Goal: Transaction & Acquisition: Download file/media

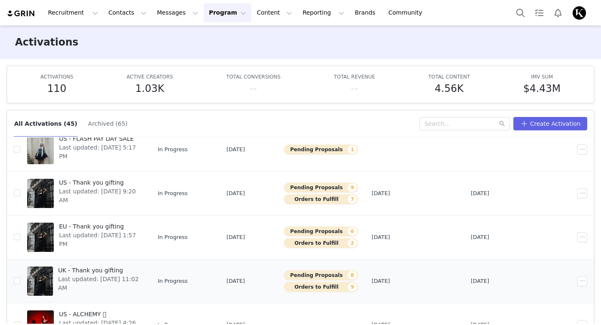
scroll to position [166, 0]
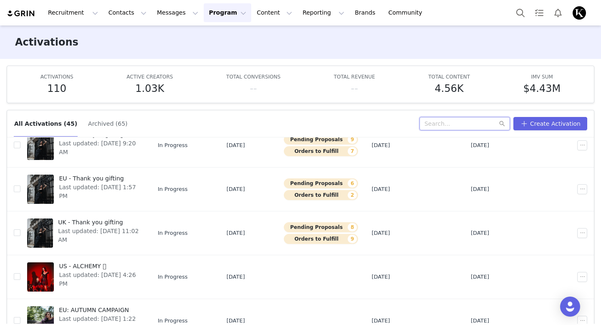
click at [460, 121] on input "text" at bounding box center [465, 123] width 91 height 13
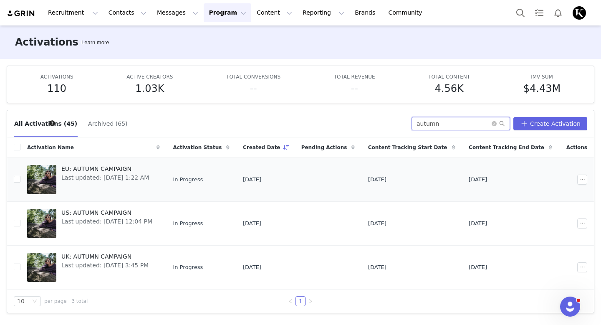
type input "autumn"
click at [149, 181] on span "Last updated: [DATE] 1:22 AM" at bounding box center [105, 177] width 88 height 9
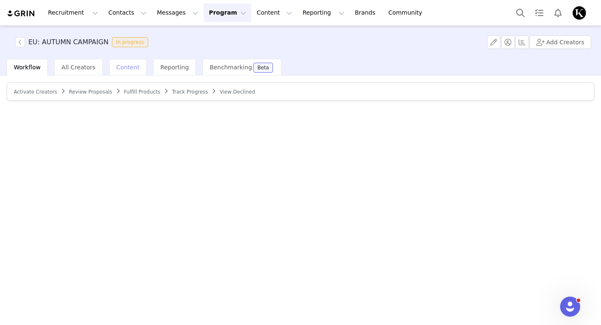
click at [133, 68] on span "Content" at bounding box center [128, 67] width 23 height 7
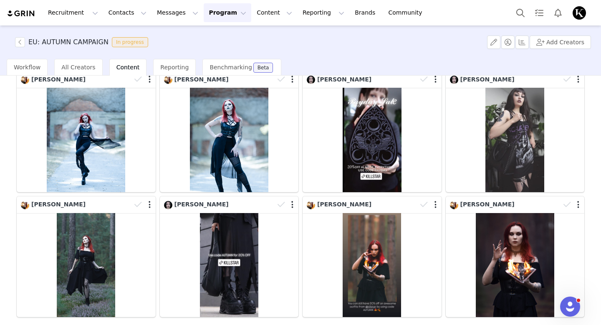
scroll to position [230, 0]
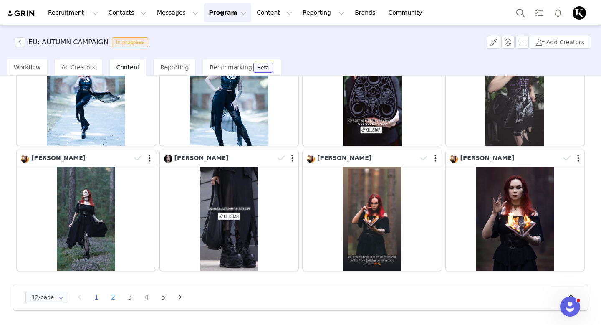
click at [113, 294] on li "2" at bounding box center [113, 298] width 13 height 12
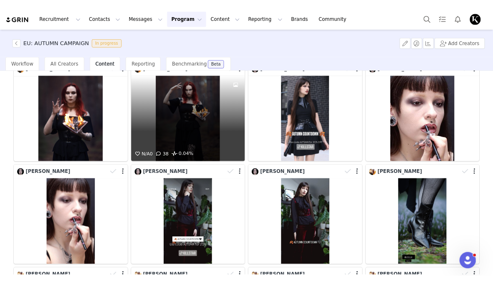
scroll to position [65, 0]
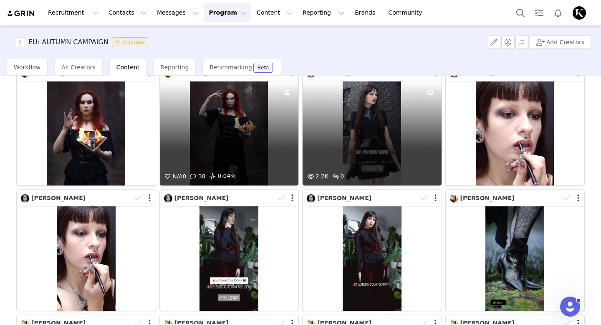
click at [369, 149] on div "2.2K 0" at bounding box center [372, 133] width 139 height 104
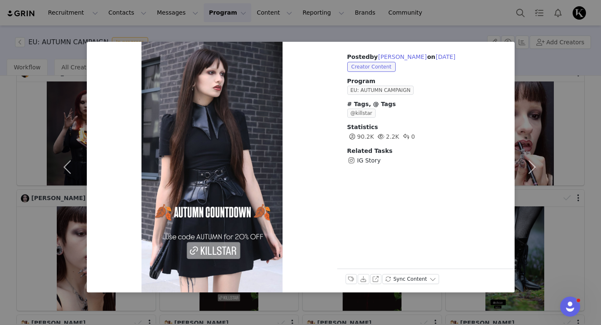
click at [446, 30] on div "Posted by [PERSON_NAME] on [DATE] Creator Content Program EU: AUTUMN CAMPAIGN #…" at bounding box center [300, 162] width 601 height 325
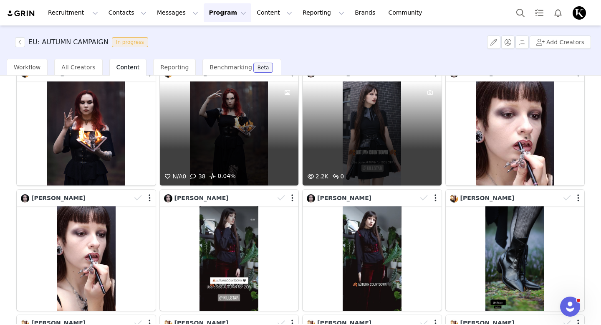
click at [402, 130] on div "2.2K 0" at bounding box center [372, 133] width 139 height 104
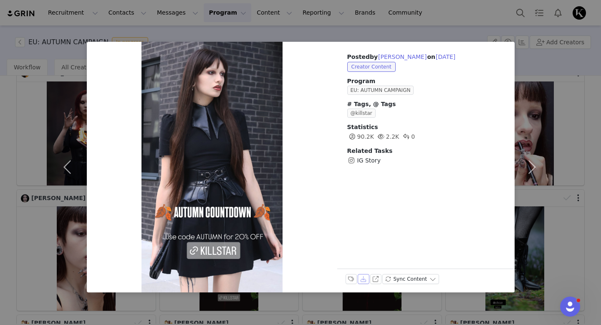
click at [363, 280] on button "Download" at bounding box center [364, 279] width 12 height 10
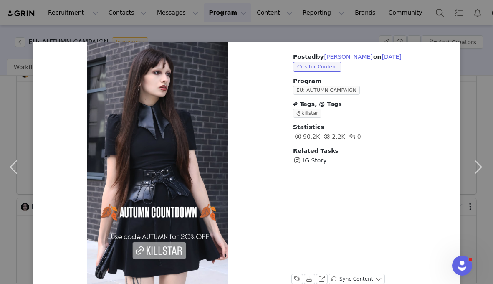
click at [309, 30] on div "Posted by [PERSON_NAME] on [DATE] Creator Content Program EU: AUTUMN CAMPAIGN #…" at bounding box center [246, 142] width 493 height 284
click at [482, 134] on button "button" at bounding box center [478, 167] width 35 height 251
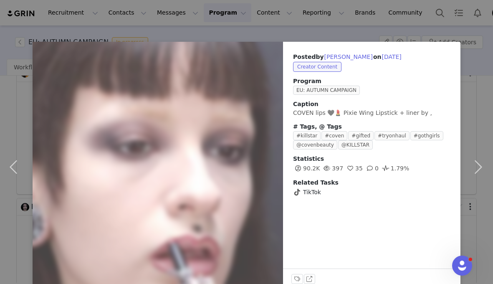
click at [11, 28] on div "Posted by [PERSON_NAME] on [DATE] Creator Content Program EU: AUTUMN CAMPAIGN C…" at bounding box center [246, 142] width 493 height 284
